Goal: Information Seeking & Learning: Learn about a topic

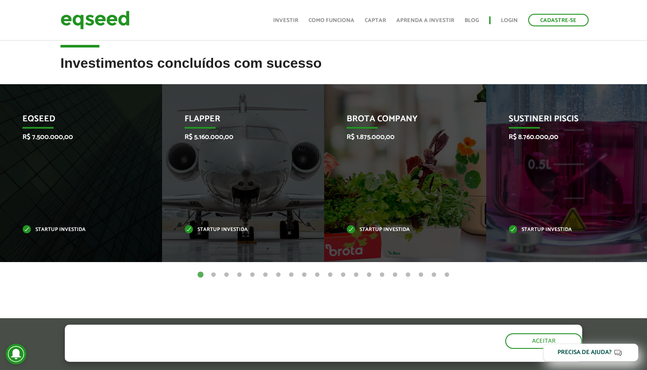
scroll to position [321, 0]
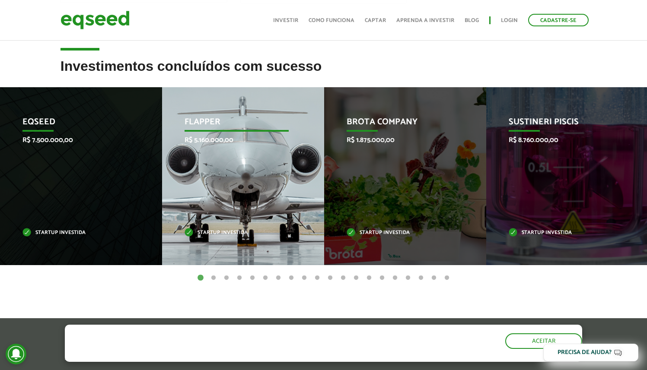
click at [238, 199] on div "Flapper R$ 5.160.000,00 Startup investida" at bounding box center [236, 176] width 149 height 178
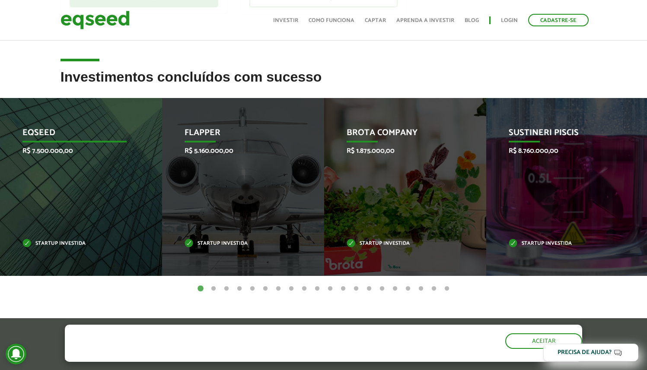
scroll to position [309, 0]
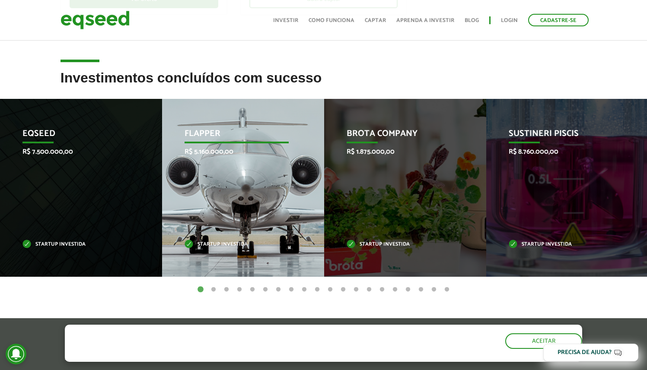
click at [234, 246] on p "Startup investida" at bounding box center [237, 244] width 105 height 5
click at [202, 133] on p "Flapper" at bounding box center [237, 136] width 105 height 15
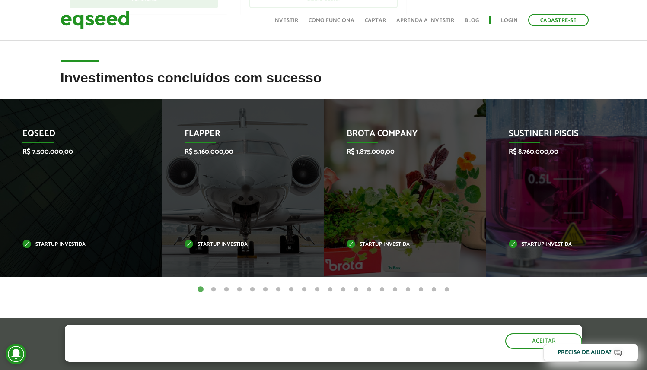
click at [208, 293] on ul "1 2 3 4 5 6 7 8 9 10 11 12 13 14 15 16 17 18 19 20" at bounding box center [323, 290] width 647 height 10
click at [212, 291] on button "2" at bounding box center [213, 290] width 9 height 9
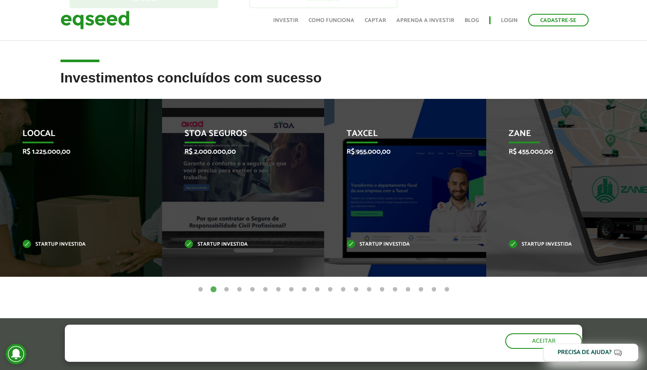
click at [201, 289] on button "1" at bounding box center [200, 290] width 9 height 9
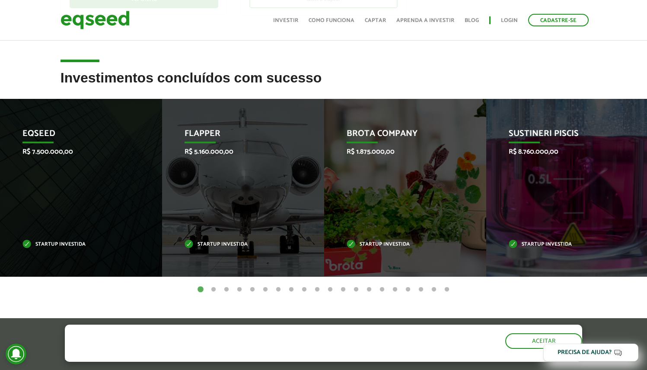
click at [210, 288] on button "2" at bounding box center [213, 290] width 9 height 9
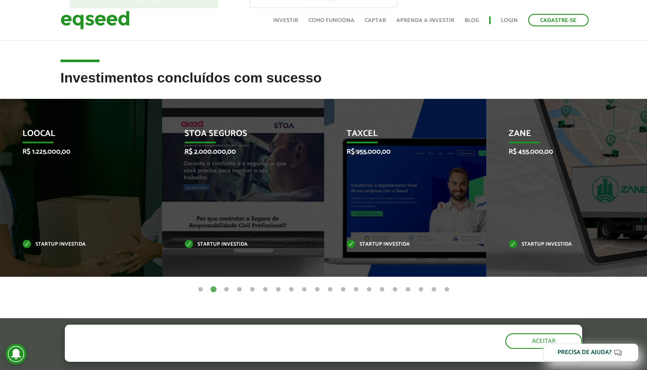
click at [224, 290] on button "3" at bounding box center [226, 290] width 9 height 9
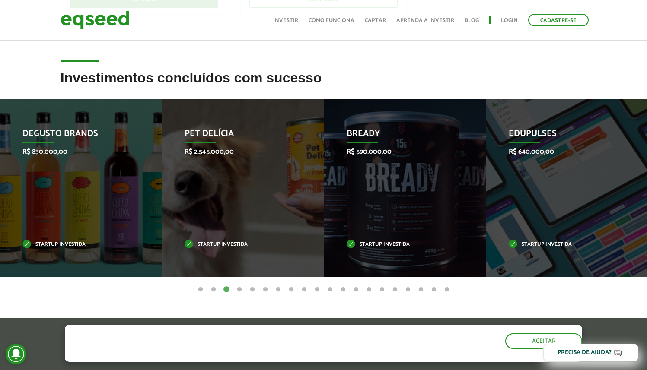
click at [240, 290] on button "4" at bounding box center [239, 290] width 9 height 9
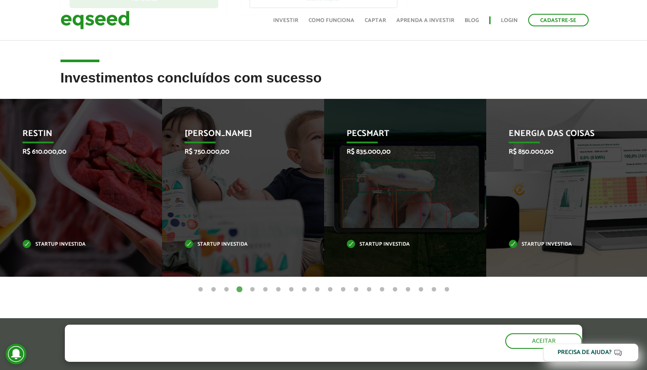
click at [249, 290] on button "5" at bounding box center [252, 290] width 9 height 9
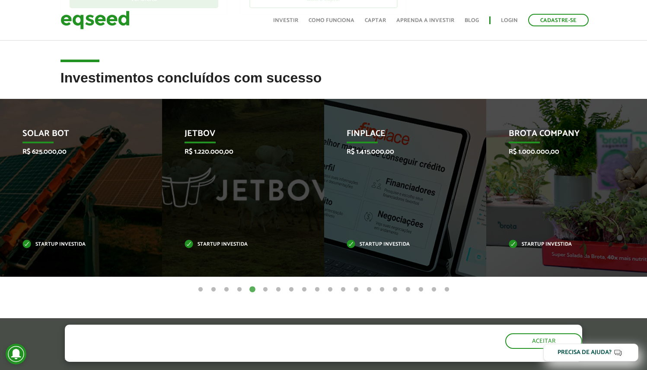
click at [264, 290] on button "6" at bounding box center [265, 290] width 9 height 9
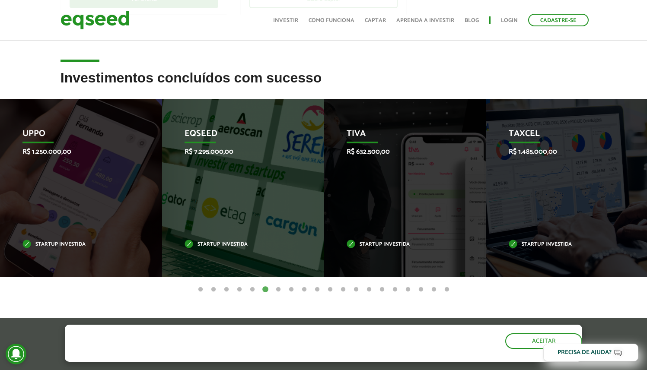
click at [279, 289] on button "7" at bounding box center [278, 290] width 9 height 9
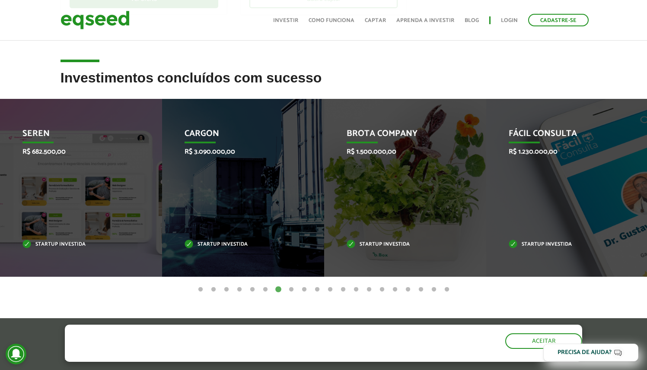
click at [292, 294] on article "Investimentos concluídos com sucesso Invoop R$ 250.000,00 Startup investida Pro…" at bounding box center [323, 205] width 647 height 271
click at [303, 291] on button "9" at bounding box center [304, 290] width 9 height 9
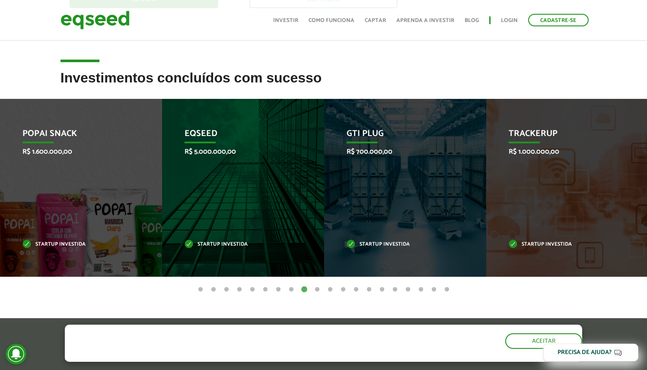
click at [329, 290] on button "11" at bounding box center [330, 290] width 9 height 9
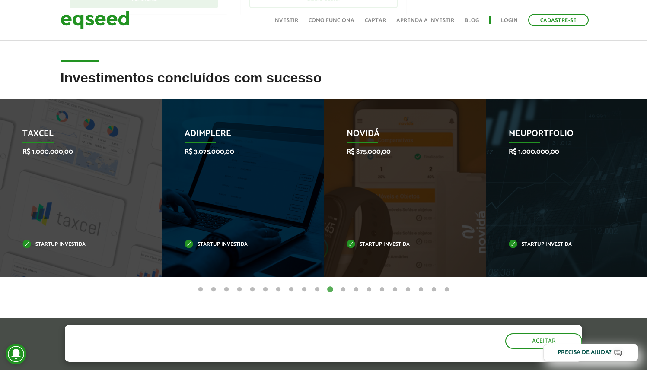
click at [361, 291] on ul "1 2 3 4 5 6 7 8 9 10 11 12 13 14 15 16 17 18 19 20" at bounding box center [323, 290] width 647 height 10
click at [449, 288] on button "20" at bounding box center [446, 290] width 9 height 9
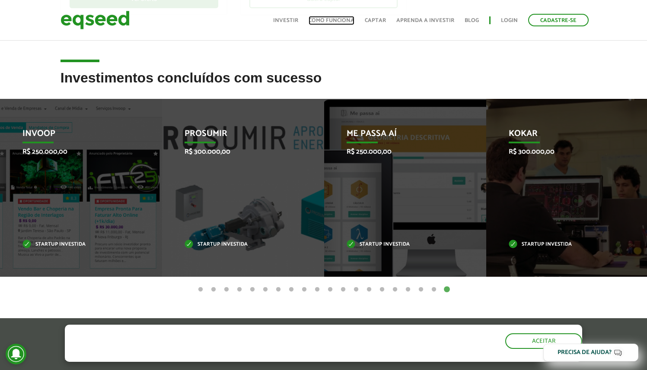
click at [333, 23] on link "Como funciona" at bounding box center [332, 21] width 46 height 6
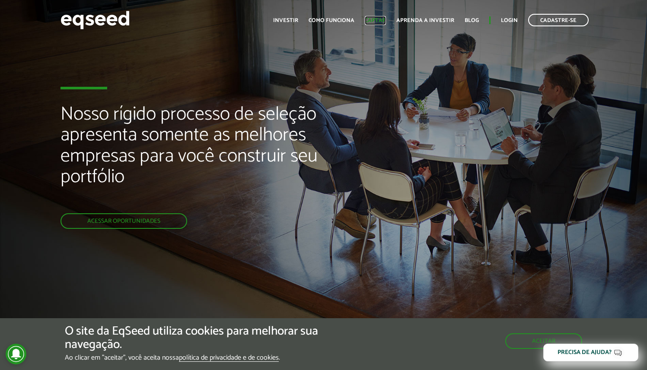
click at [379, 20] on link "Captar" at bounding box center [375, 21] width 21 height 6
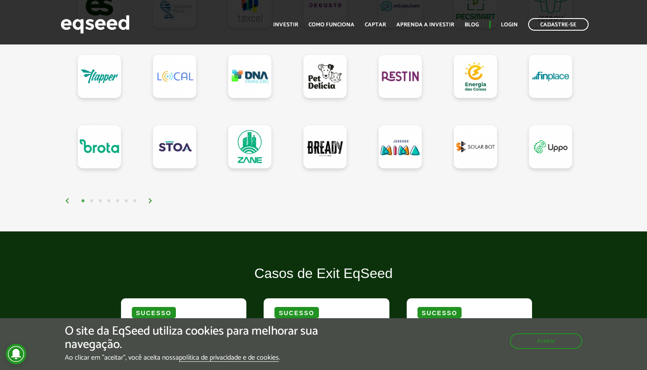
scroll to position [859, 0]
